Goal: Information Seeking & Learning: Learn about a topic

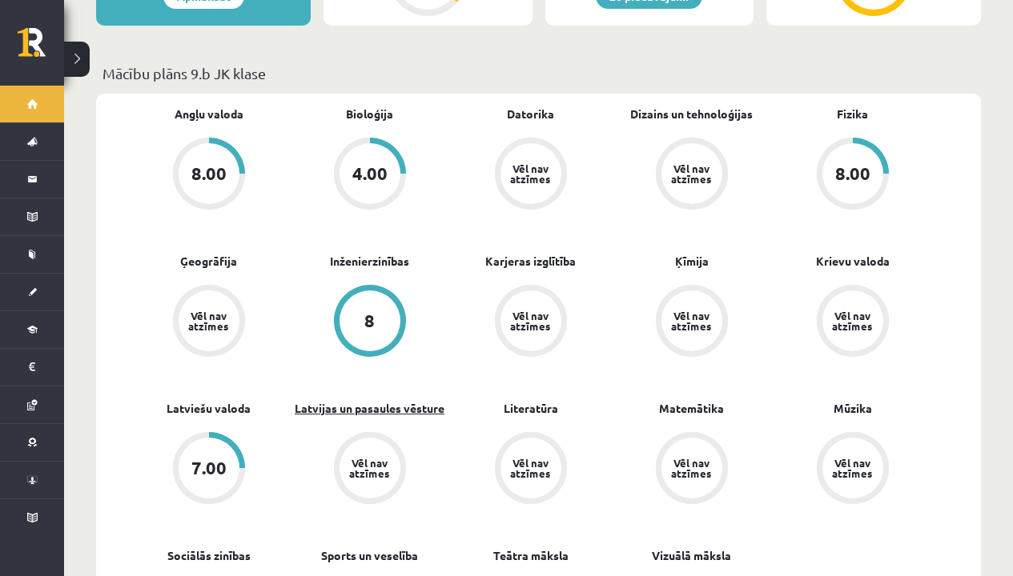
scroll to position [454, 0]
click at [857, 143] on div "8.00" at bounding box center [852, 173] width 61 height 61
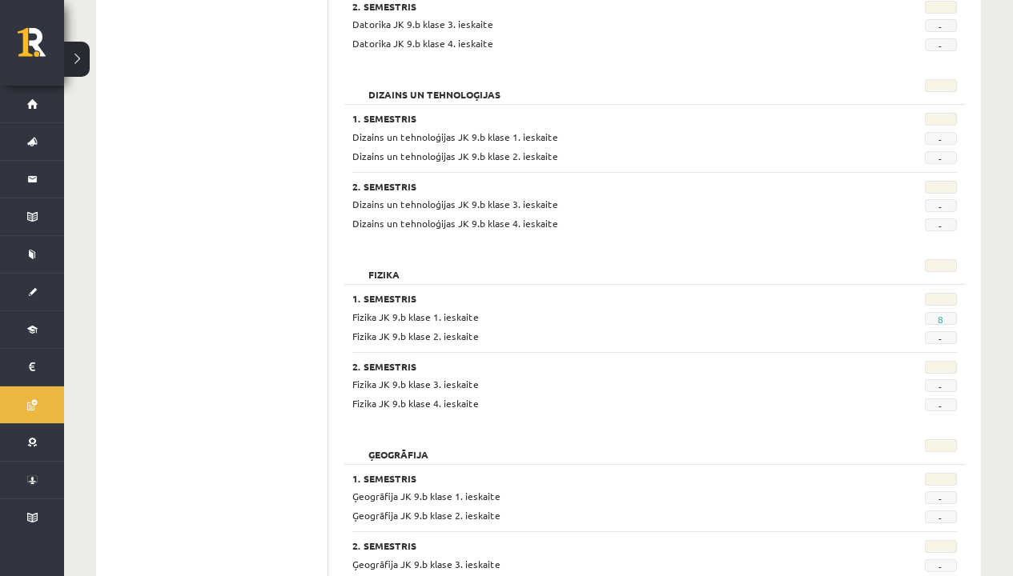
scroll to position [727, 0]
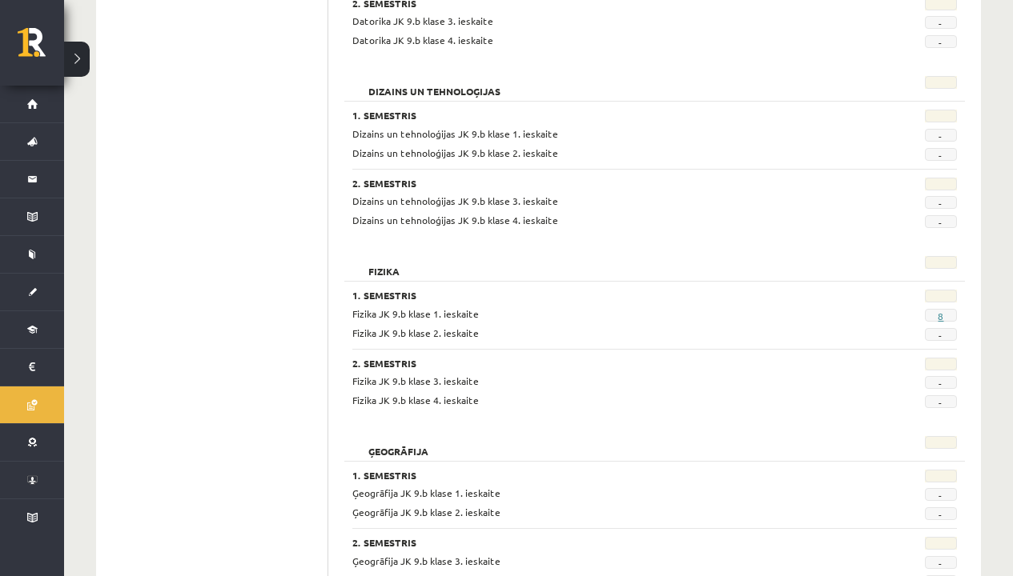
click at [942, 311] on link "8" at bounding box center [941, 316] width 6 height 13
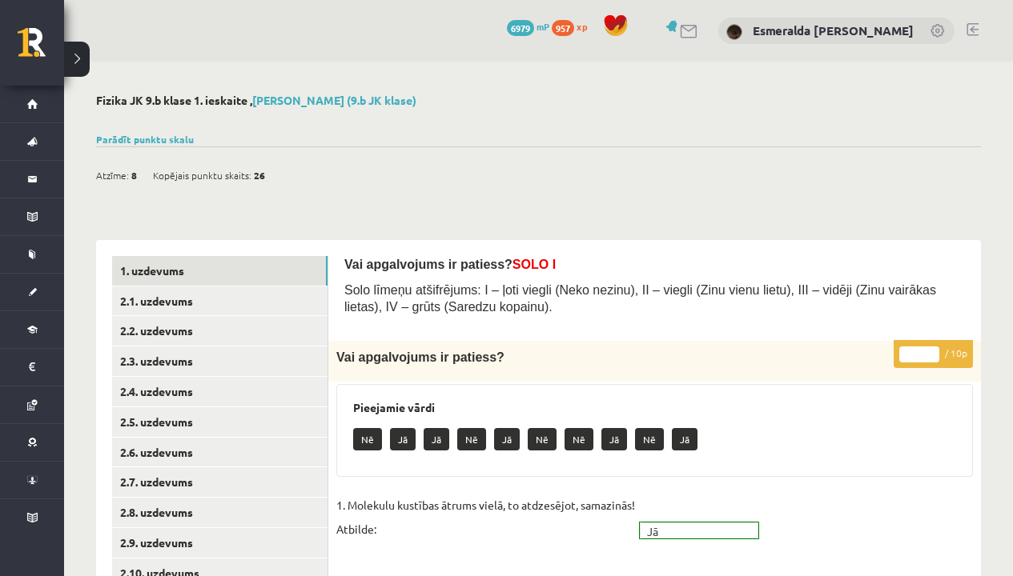
click at [574, 30] on span "957" at bounding box center [563, 28] width 22 height 16
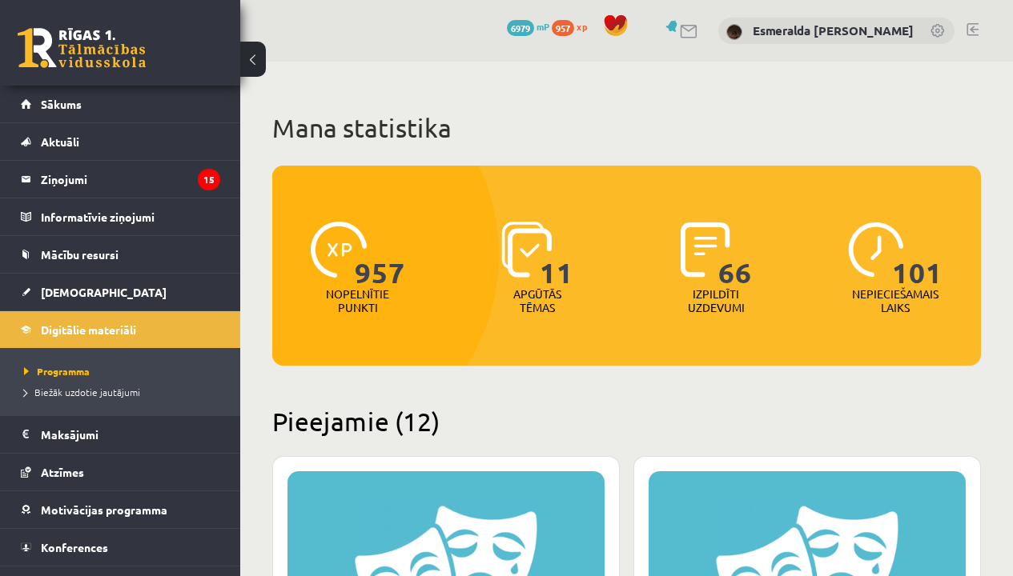
click at [540, 259] on span "11" at bounding box center [557, 255] width 34 height 66
click at [540, 233] on span "11" at bounding box center [557, 255] width 34 height 66
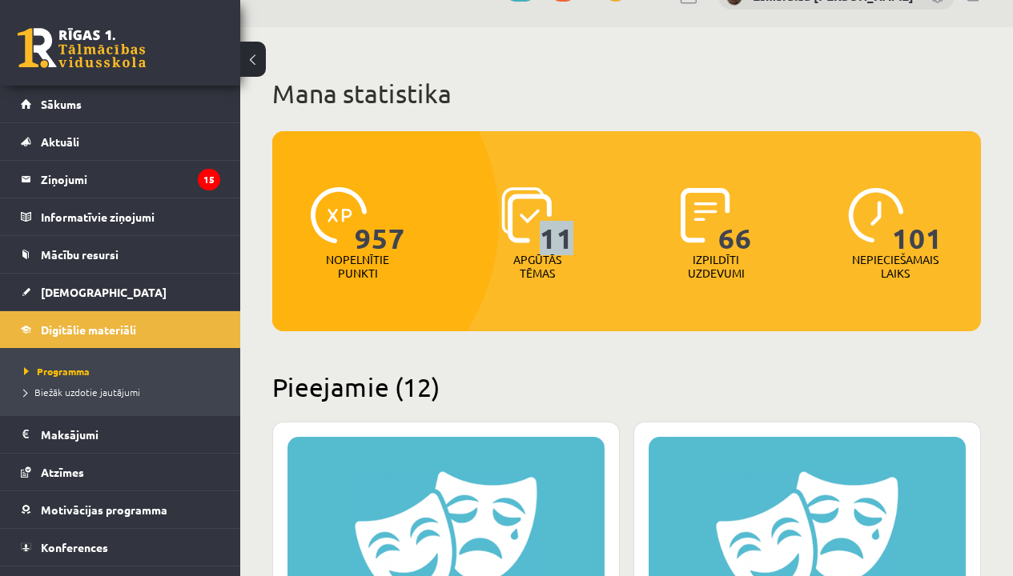
scroll to position [26, 0]
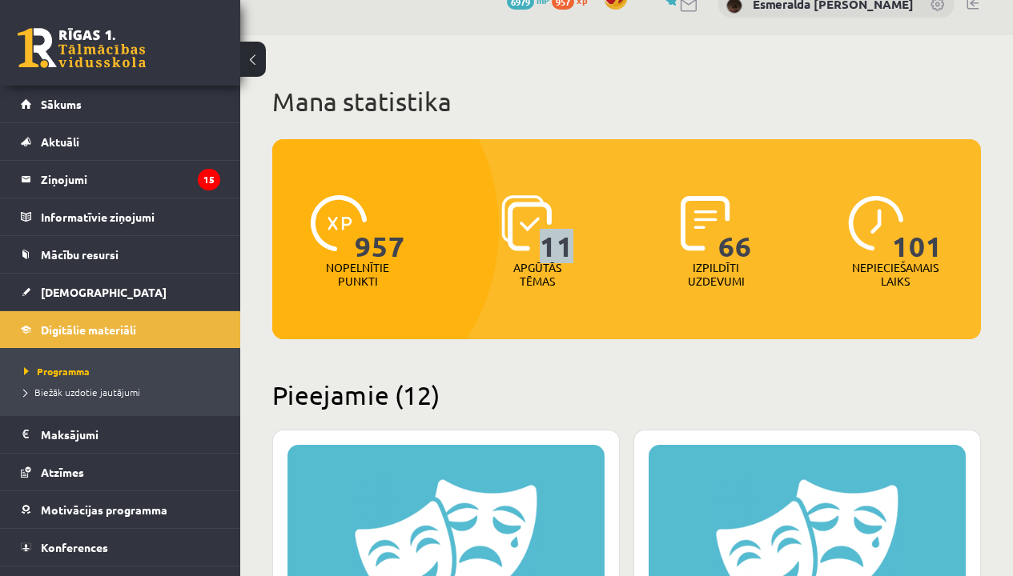
click at [520, 215] on img at bounding box center [526, 223] width 50 height 56
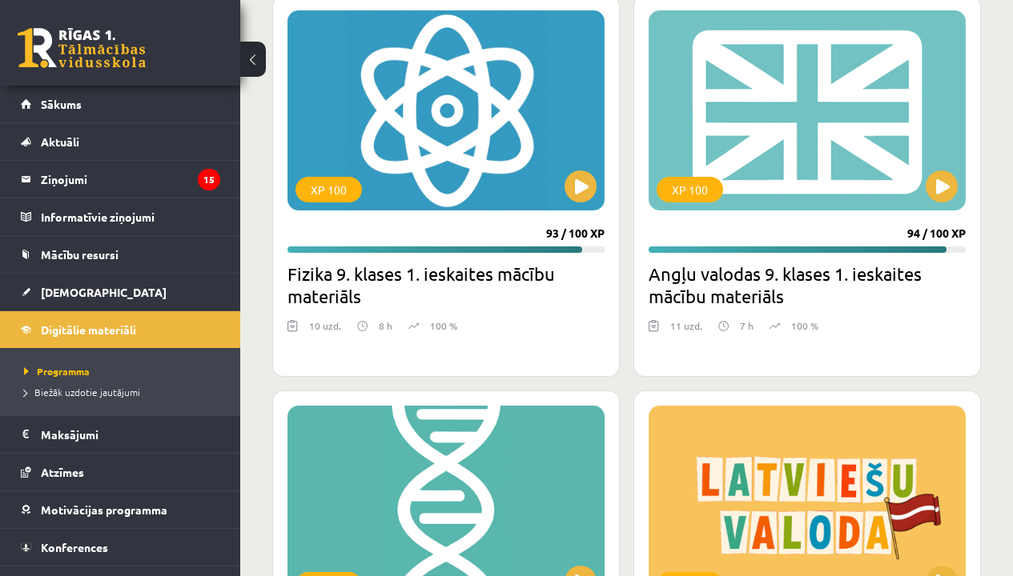
scroll to position [3830, 0]
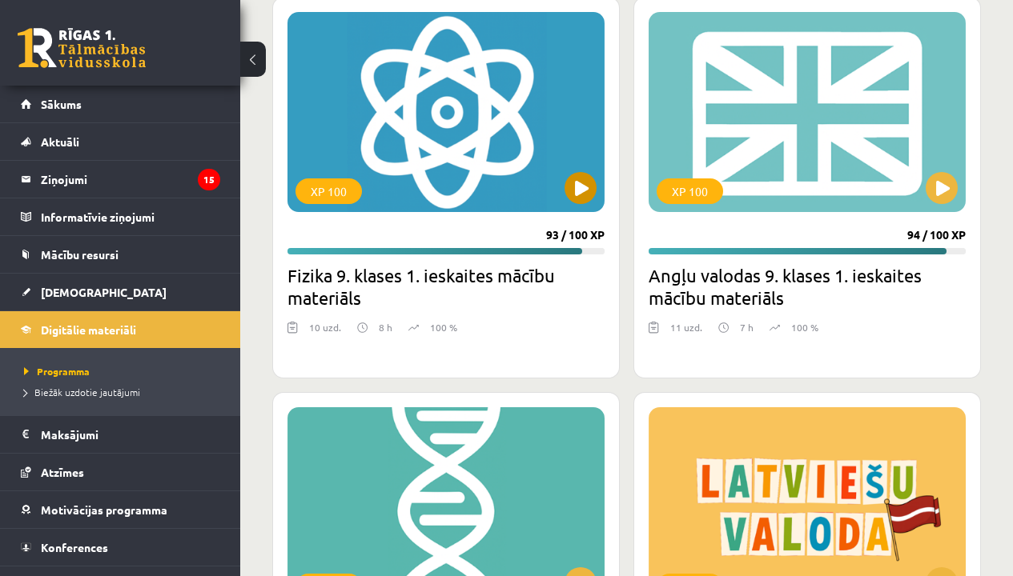
click at [576, 198] on button at bounding box center [580, 188] width 32 height 32
click at [461, 180] on div "XP 100" at bounding box center [445, 112] width 317 height 200
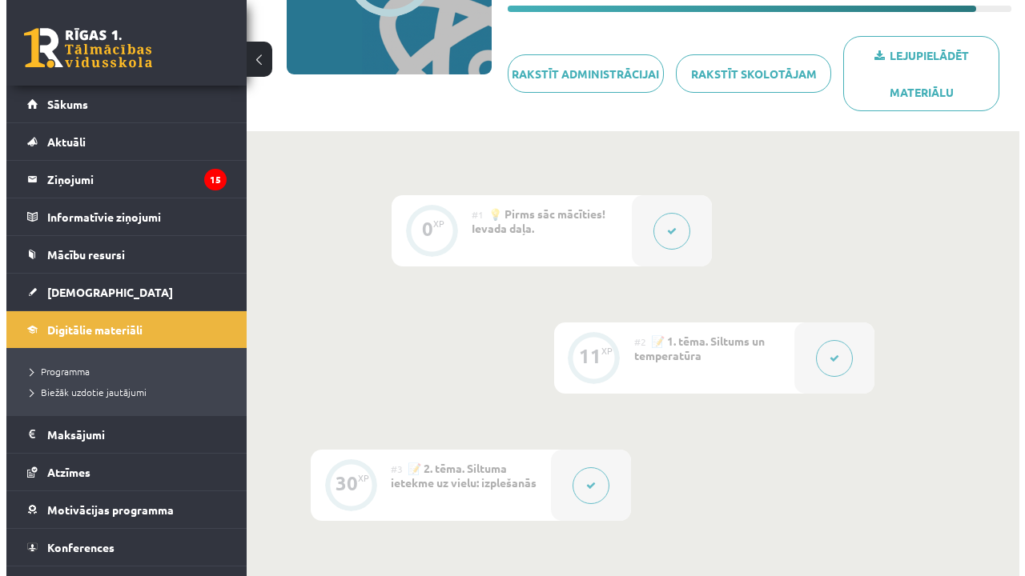
scroll to position [265, 0]
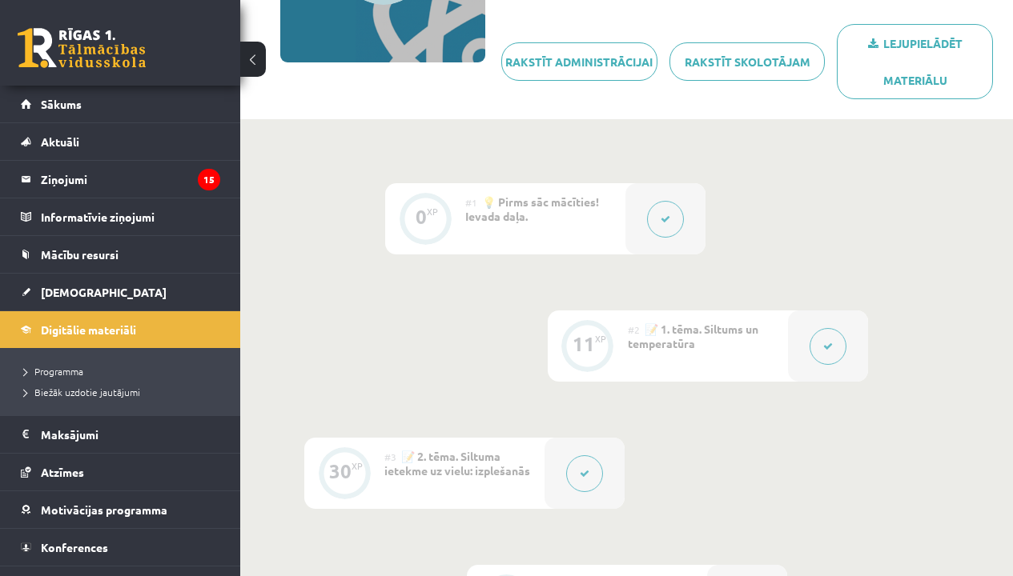
click at [669, 217] on icon at bounding box center [666, 220] width 10 height 10
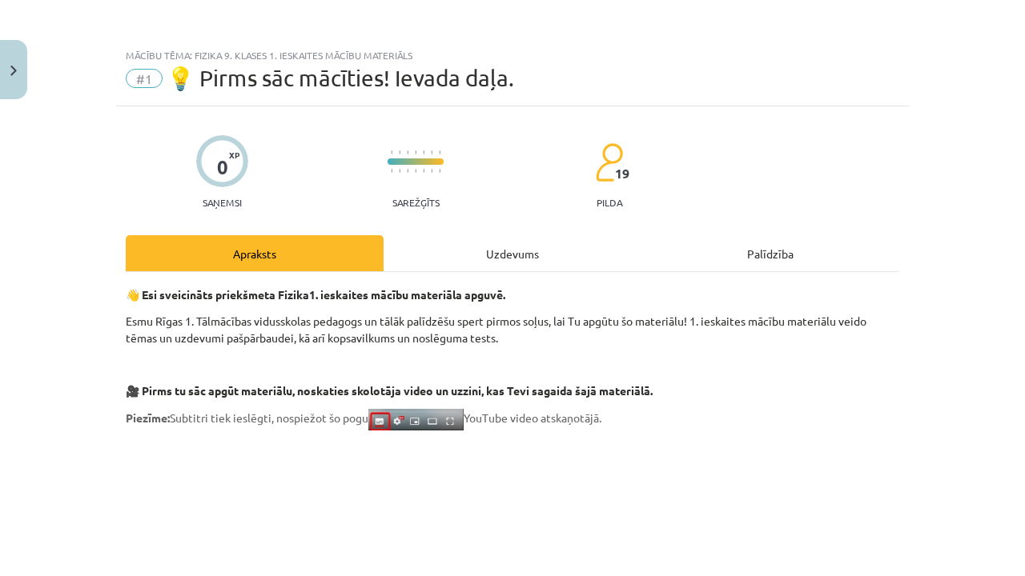
click at [481, 258] on div "Uzdevums" at bounding box center [513, 253] width 258 height 36
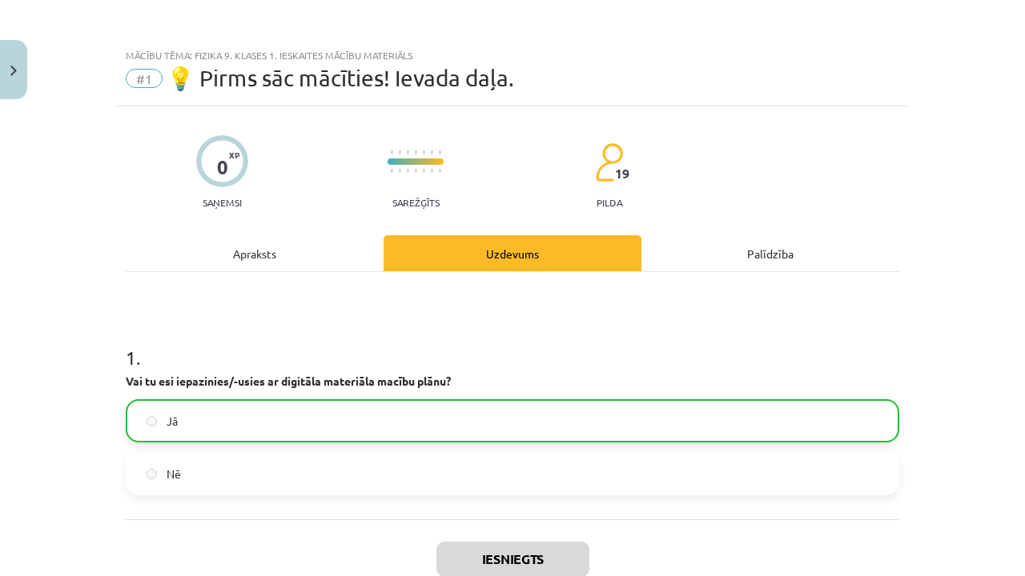
scroll to position [40, 0]
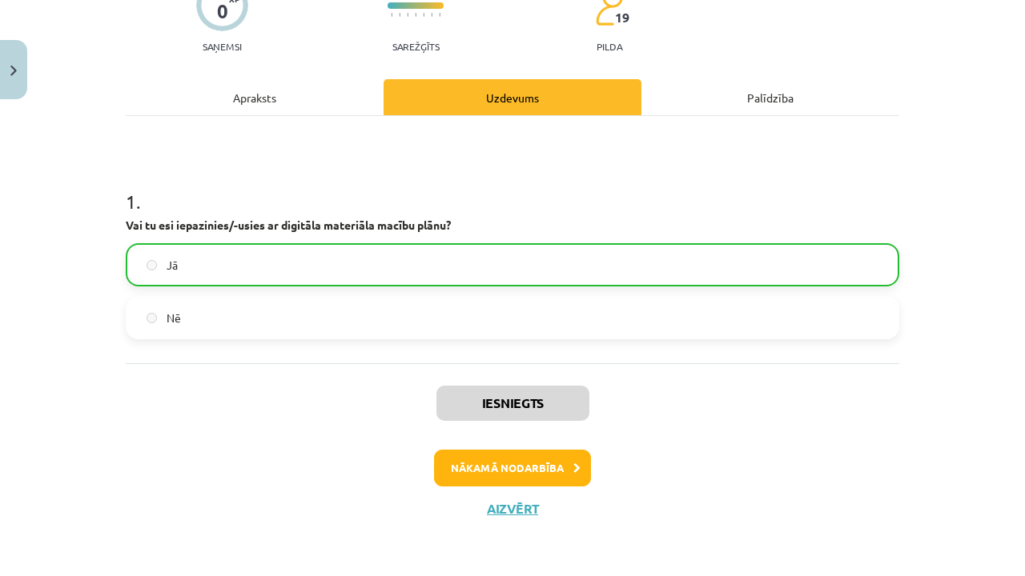
click at [489, 456] on button "Nākamā nodarbība" at bounding box center [512, 468] width 157 height 37
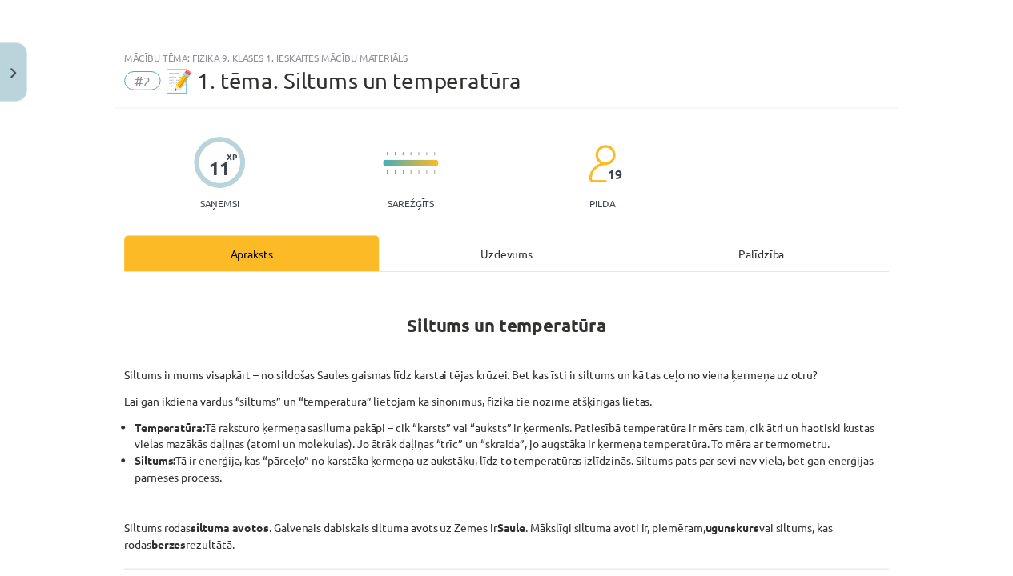
scroll to position [0, 0]
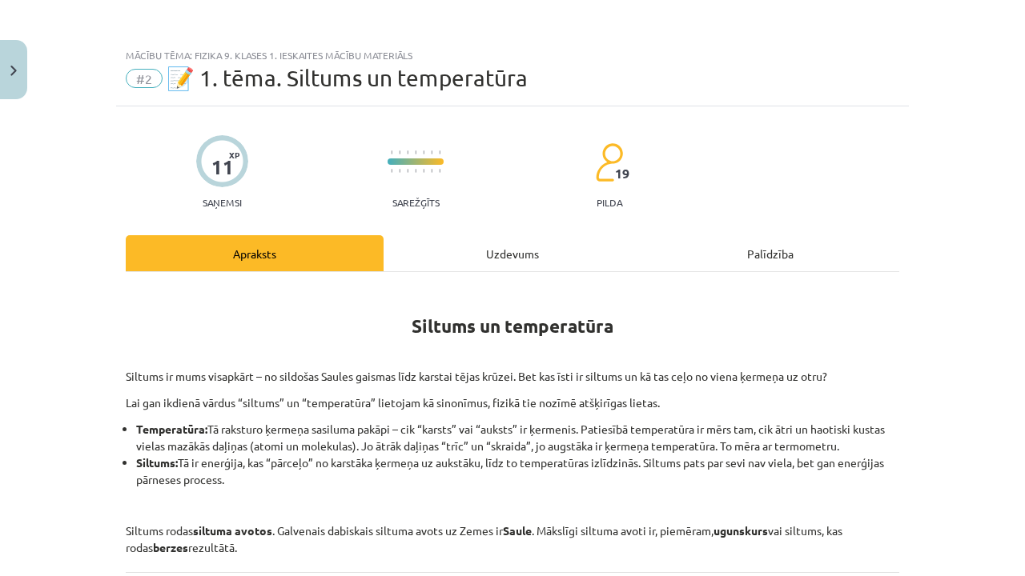
click at [18, 74] on button "Close" at bounding box center [13, 69] width 27 height 59
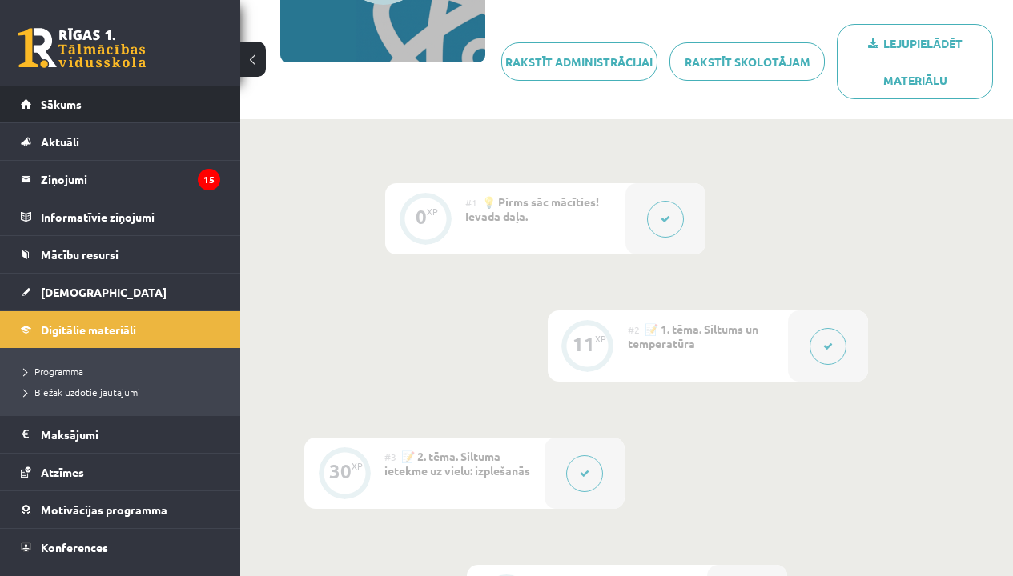
click at [90, 106] on link "Sākums" at bounding box center [120, 104] width 199 height 37
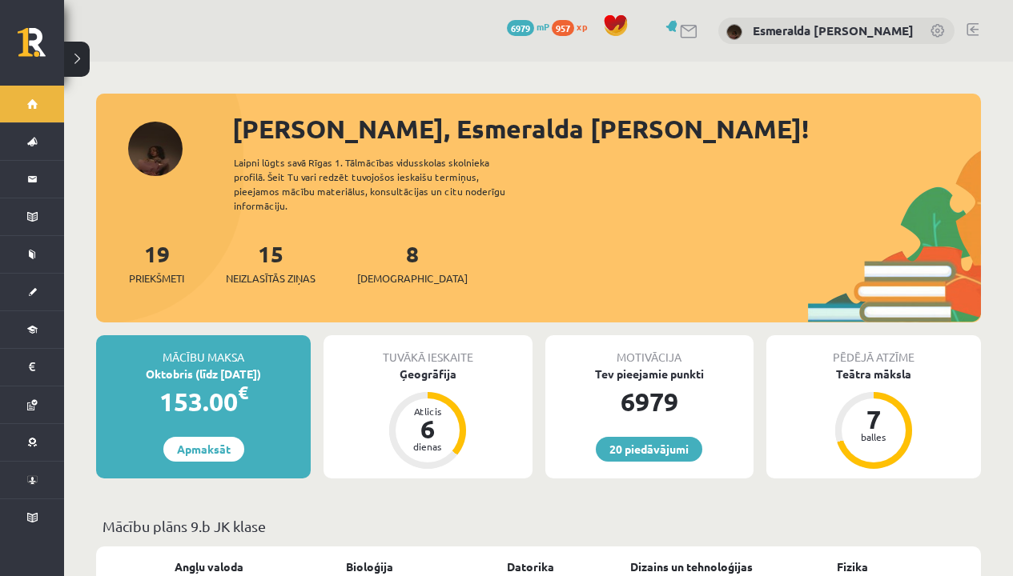
click at [534, 34] on span "6979" at bounding box center [520, 28] width 27 height 16
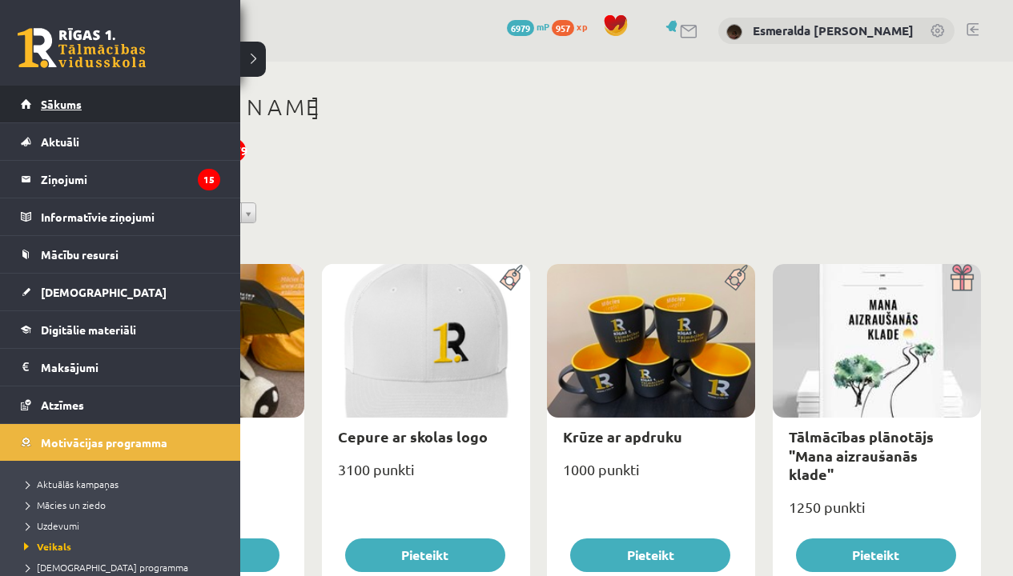
click at [52, 94] on link "Sākums" at bounding box center [120, 104] width 199 height 37
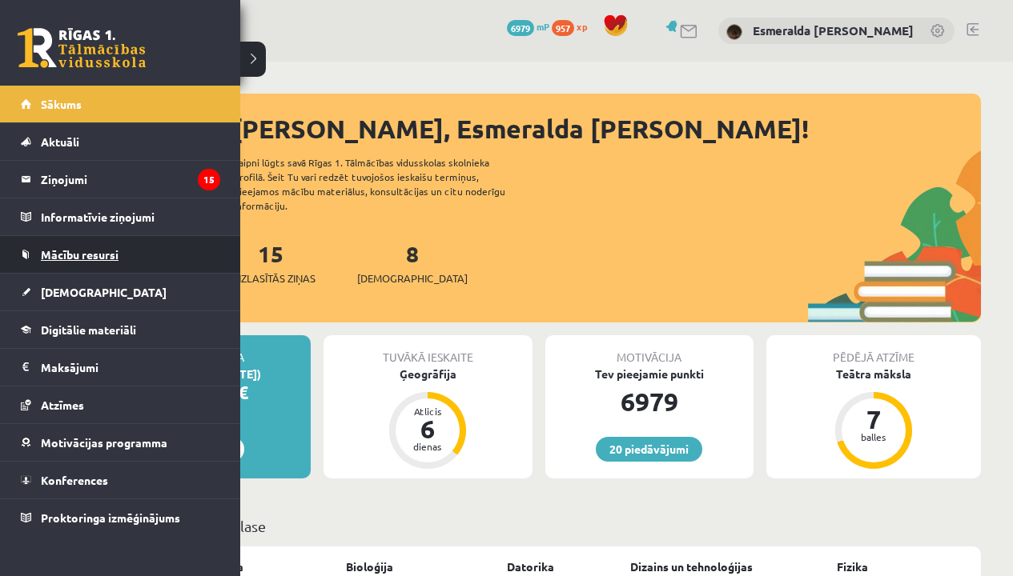
click at [94, 264] on link "Mācību resursi" at bounding box center [120, 254] width 199 height 37
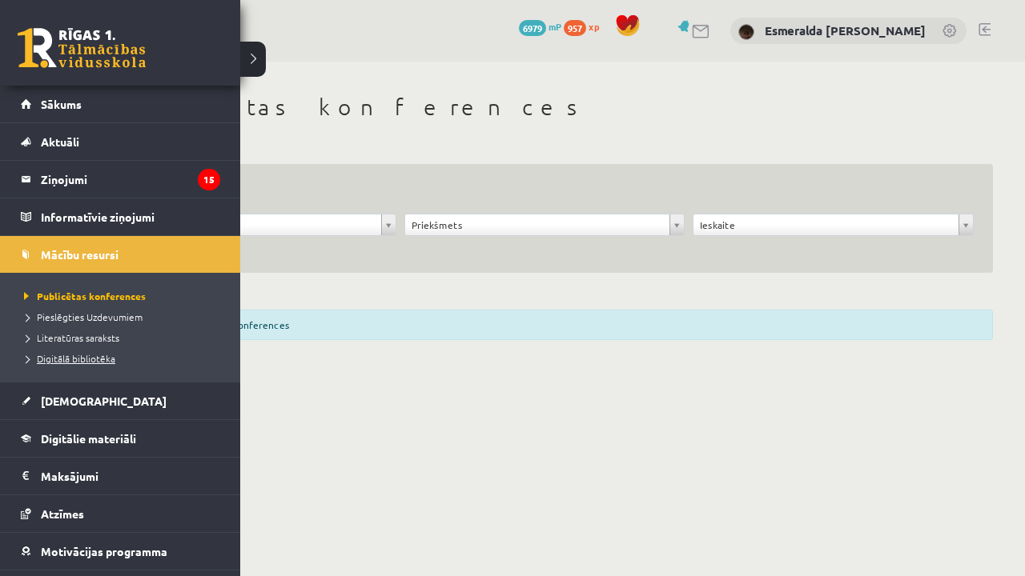
click at [82, 355] on span "Digitālā bibliotēka" at bounding box center [67, 358] width 95 height 13
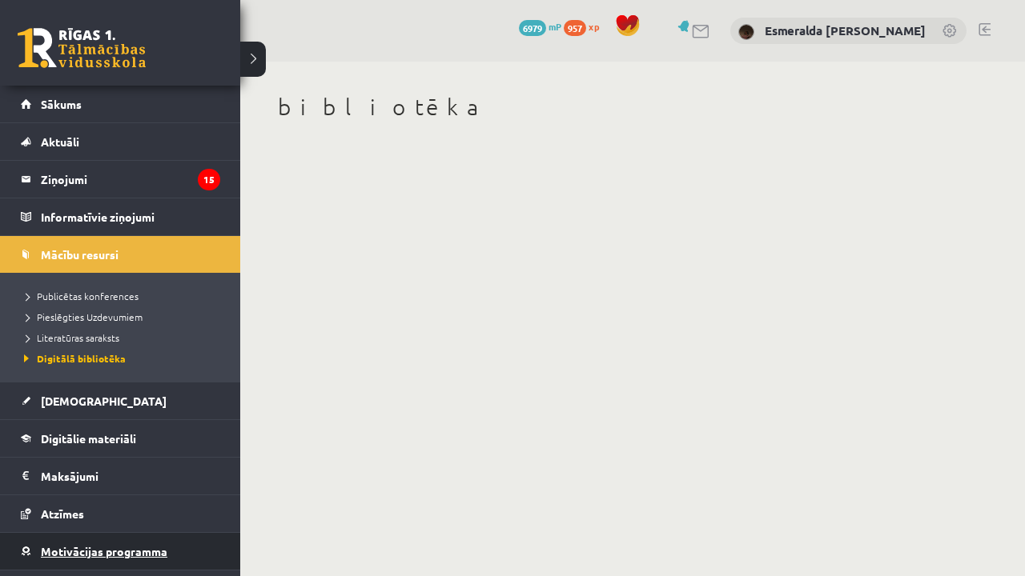
click at [65, 538] on link "Motivācijas programma" at bounding box center [120, 551] width 199 height 37
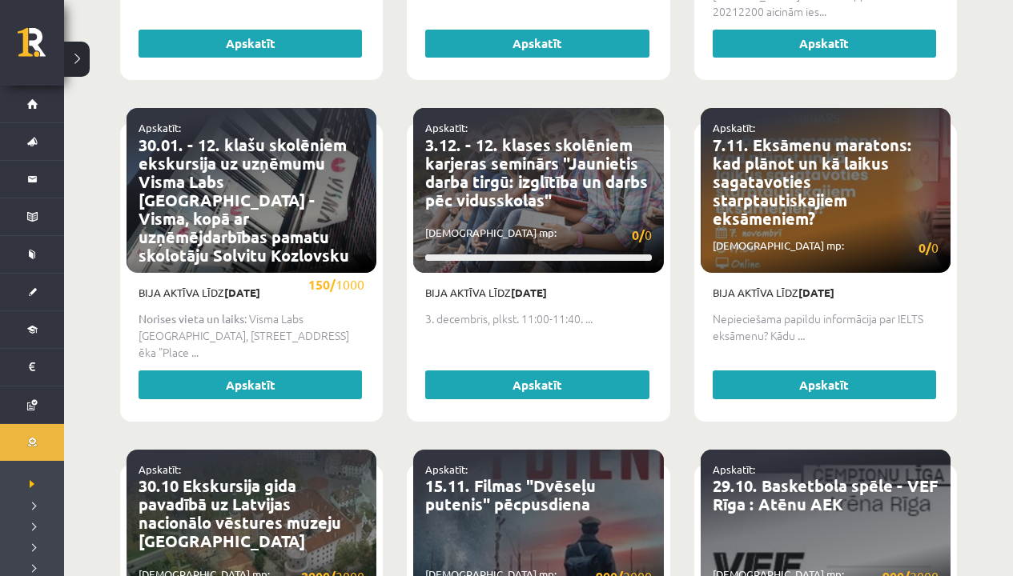
scroll to position [1501, 0]
